Goal: Communication & Community: Ask a question

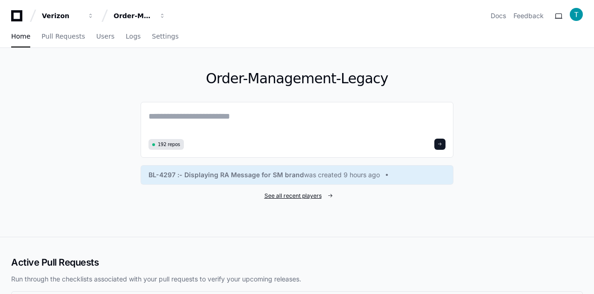
click at [280, 196] on span "See all recent players" at bounding box center [293, 195] width 57 height 7
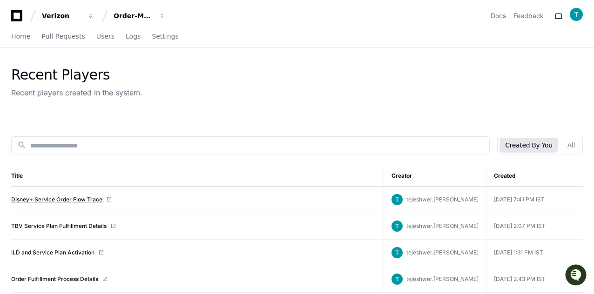
click at [60, 200] on link "Disney+ Service Order Flow Trace" at bounding box center [56, 199] width 91 height 7
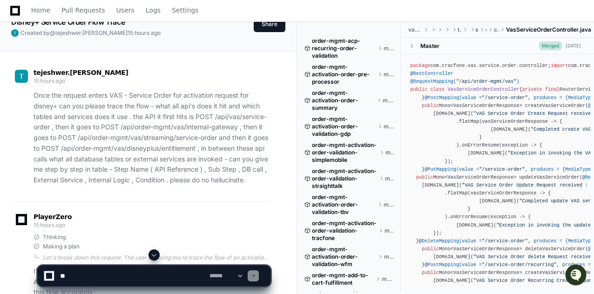
scroll to position [233, 0]
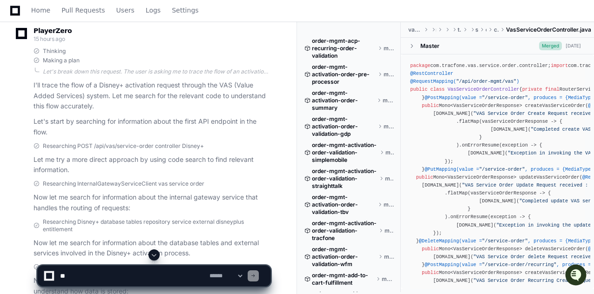
click at [154, 255] on span at bounding box center [153, 255] width 7 height 7
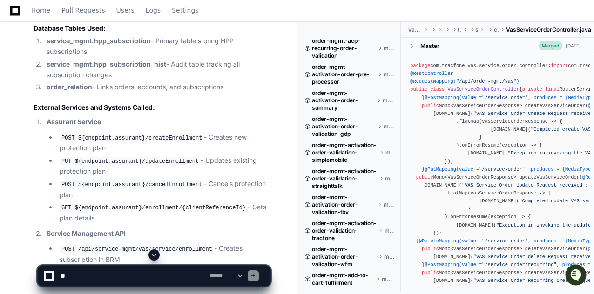
scroll to position [18539, 0]
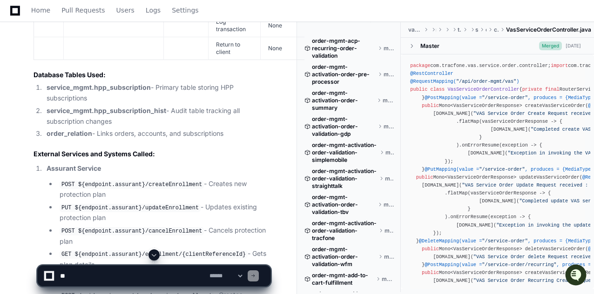
click at [158, 273] on textarea at bounding box center [133, 276] width 150 height 20
type textarea "**********"
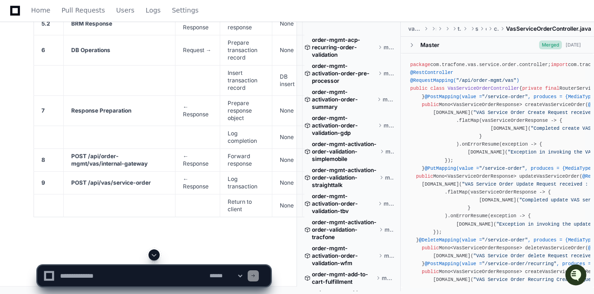
scroll to position [19826, 0]
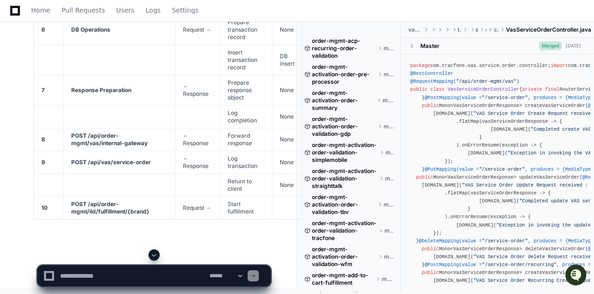
click at [125, 276] on textarea at bounding box center [133, 276] width 150 height 20
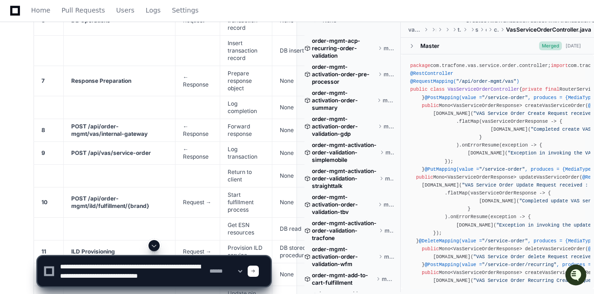
scroll to position [3, 0]
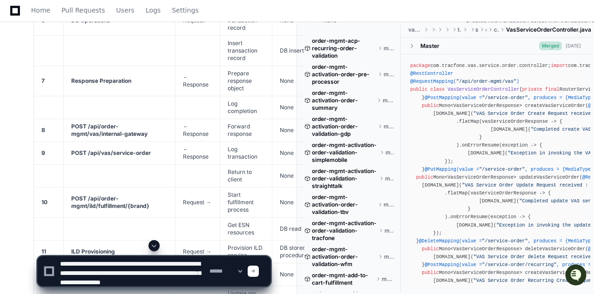
type textarea "**********"
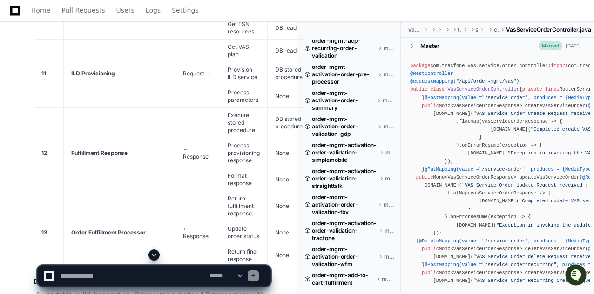
scroll to position [22028, 0]
